Goal: Obtain resource: Obtain resource

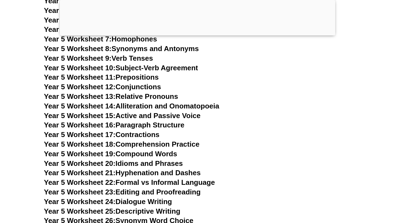
scroll to position [2880, 0]
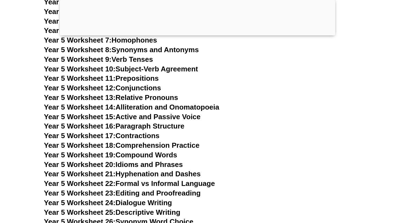
click at [150, 107] on link "Year 5 Worksheet 14: Alliteration and Onomatopoeia" at bounding box center [131, 107] width 175 height 8
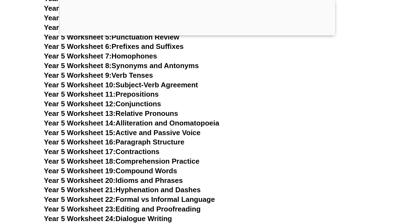
scroll to position [2863, 0]
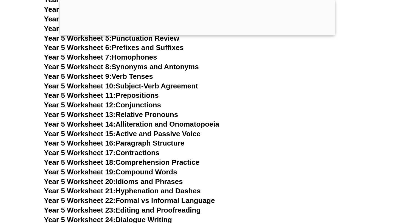
click at [134, 96] on link "Year 5 Worksheet 11: Prepositions" at bounding box center [101, 95] width 115 height 8
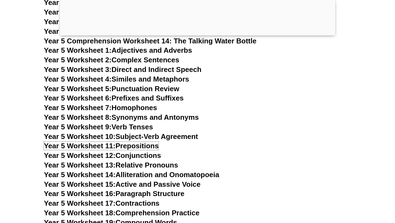
scroll to position [2812, 0]
click at [172, 100] on link "Year 5 Worksheet 6: Prefixes and Suffixes" at bounding box center [114, 98] width 140 height 8
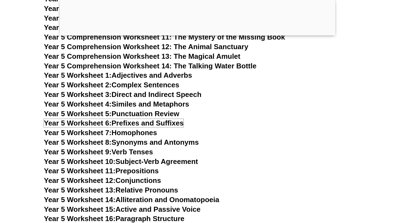
scroll to position [2787, 0]
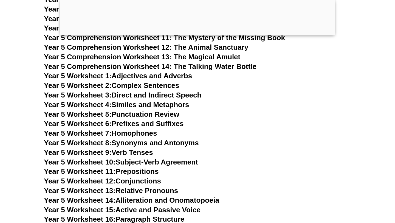
click at [156, 76] on link "Year 5 Worksheet 1: Adjectives and Adverbs" at bounding box center [118, 76] width 148 height 8
click at [167, 83] on link "Year 5 Worksheet 2: Complex Sentences" at bounding box center [111, 85] width 135 height 8
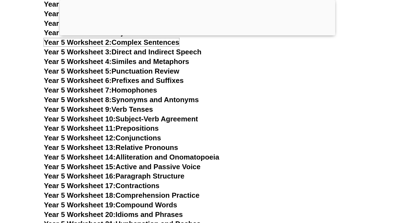
scroll to position [2830, 0]
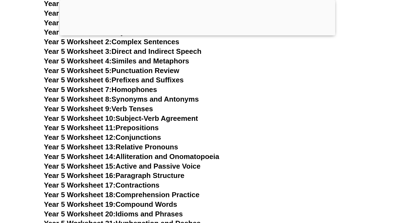
click at [177, 98] on link "Year 5 Worksheet 8: Synonyms and Antonyms" at bounding box center [121, 99] width 155 height 8
click at [138, 107] on link "Year 5 Worksheet 9: Verb Tenses" at bounding box center [98, 109] width 109 height 8
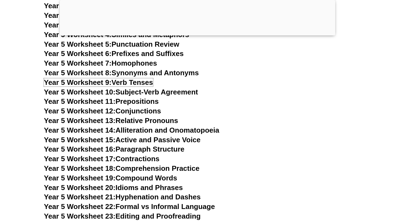
scroll to position [2857, 0]
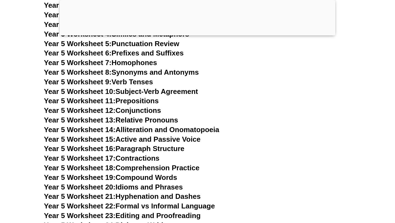
click at [164, 146] on link "Year 5 Worksheet 16: Paragraph Structure" at bounding box center [114, 148] width 140 height 8
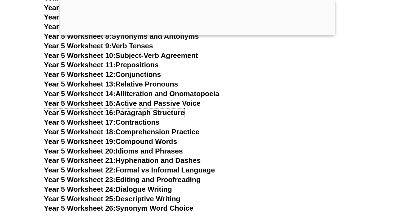
scroll to position [2895, 0]
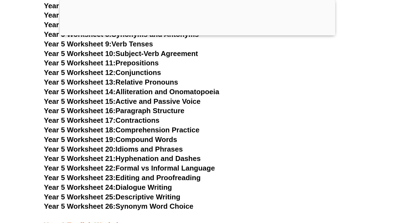
click at [168, 177] on link "Year 5 Worksheet 23: Editing and Proofreading" at bounding box center [122, 177] width 157 height 8
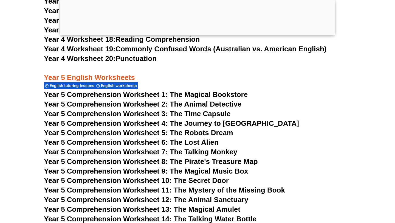
scroll to position [2635, 0]
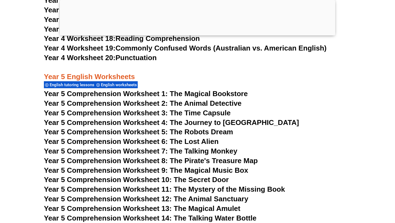
click at [219, 198] on span "Year 5 Comprehension Worksheet 12: The Animal Sanctuary" at bounding box center [146, 199] width 204 height 8
click at [227, 91] on span "Year 5 Comprehension Worksheet 1: The Magical Bookstore" at bounding box center [146, 93] width 204 height 8
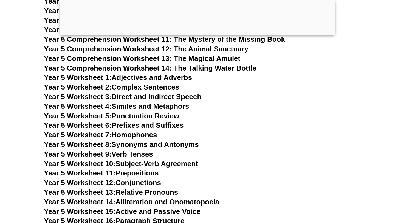
scroll to position [2786, 0]
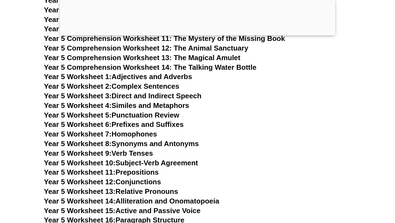
click at [176, 104] on link "Year 5 Worksheet 4: Similes and Metaphors" at bounding box center [116, 105] width 145 height 8
